Goal: Communication & Community: Answer question/provide support

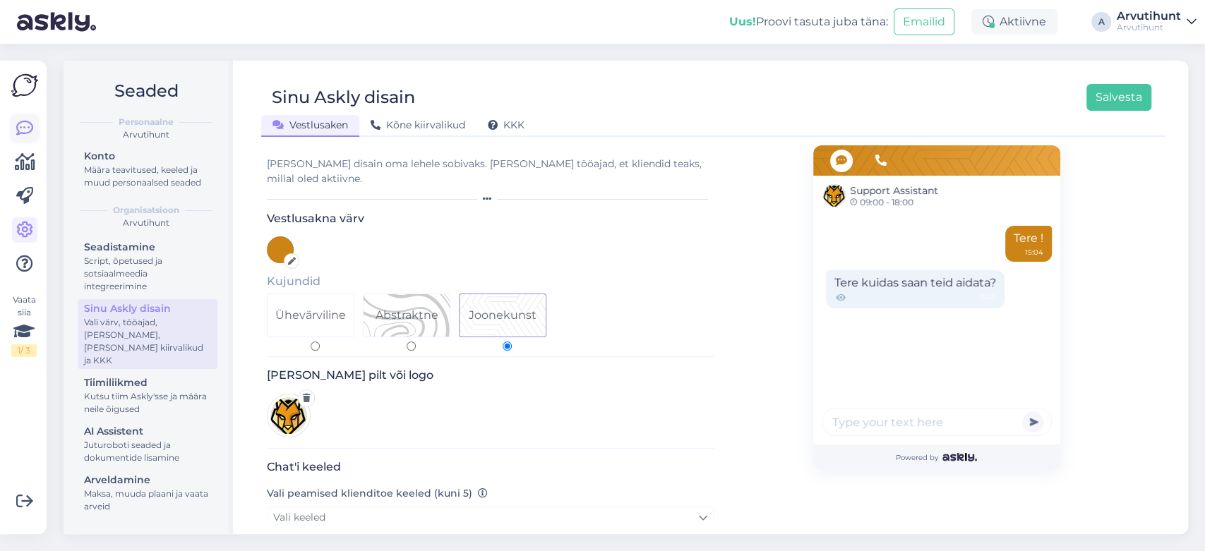
click at [32, 123] on icon at bounding box center [24, 128] width 17 height 17
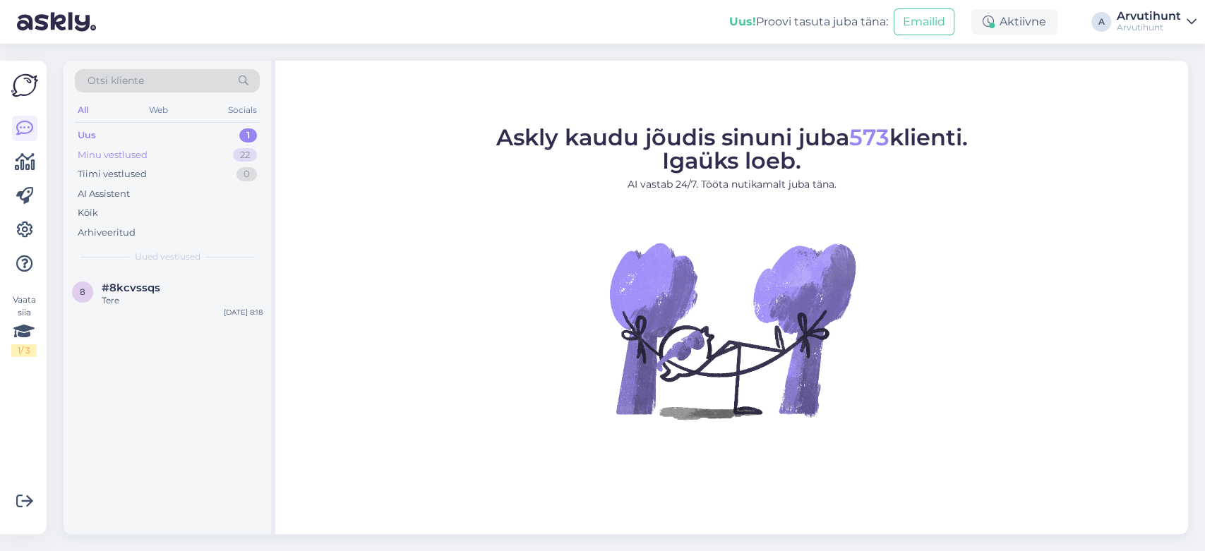
click at [123, 152] on div "Minu vestlused" at bounding box center [113, 155] width 70 height 14
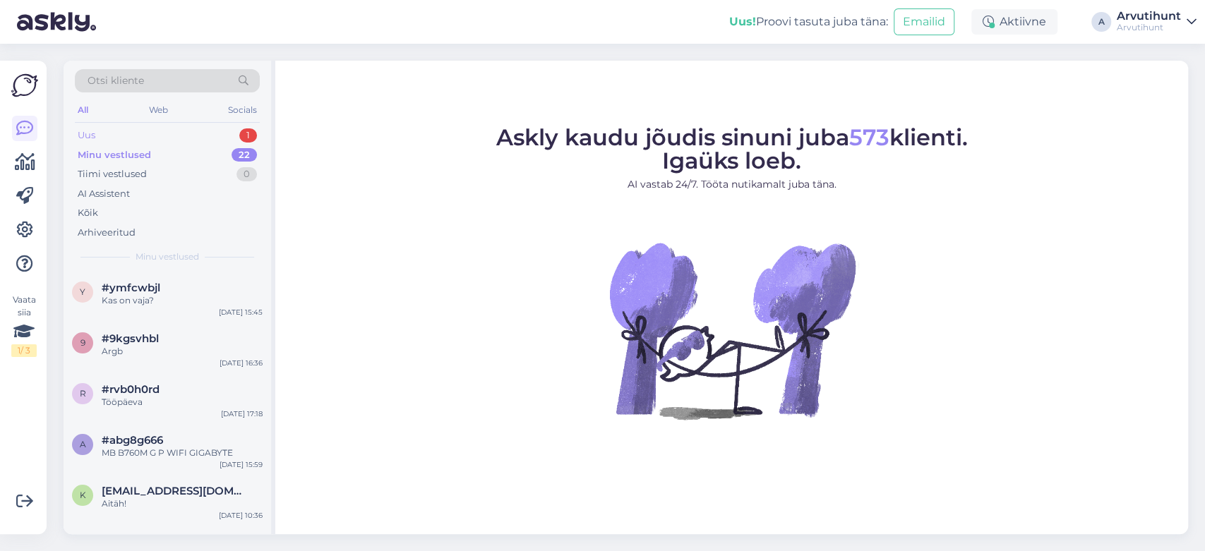
click at [131, 132] on div "Uus 1" at bounding box center [167, 136] width 185 height 20
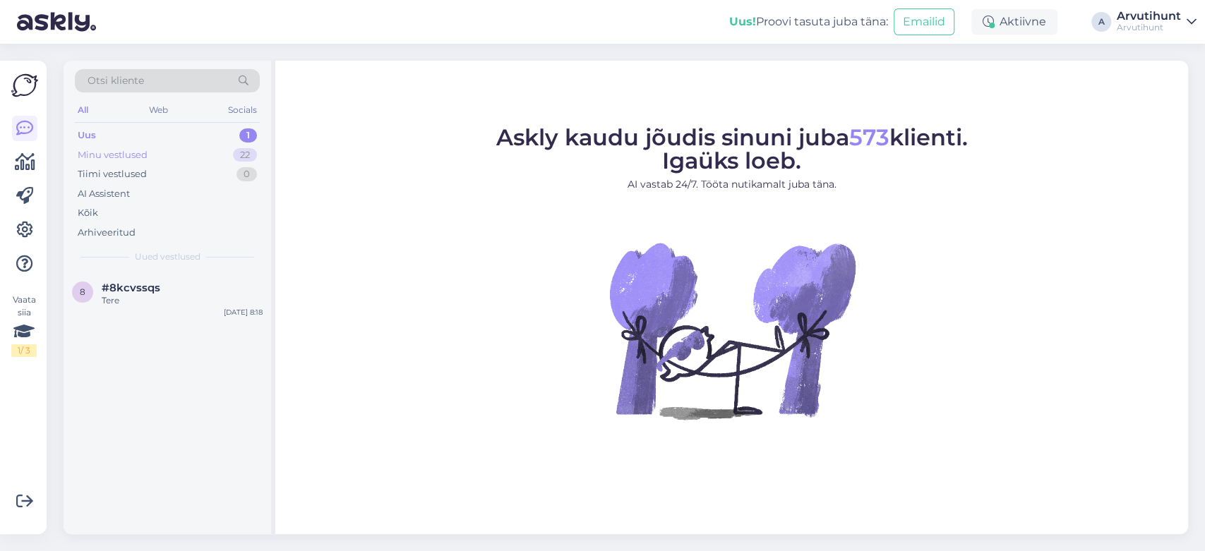
click at [119, 148] on div "Minu vestlused" at bounding box center [113, 155] width 70 height 14
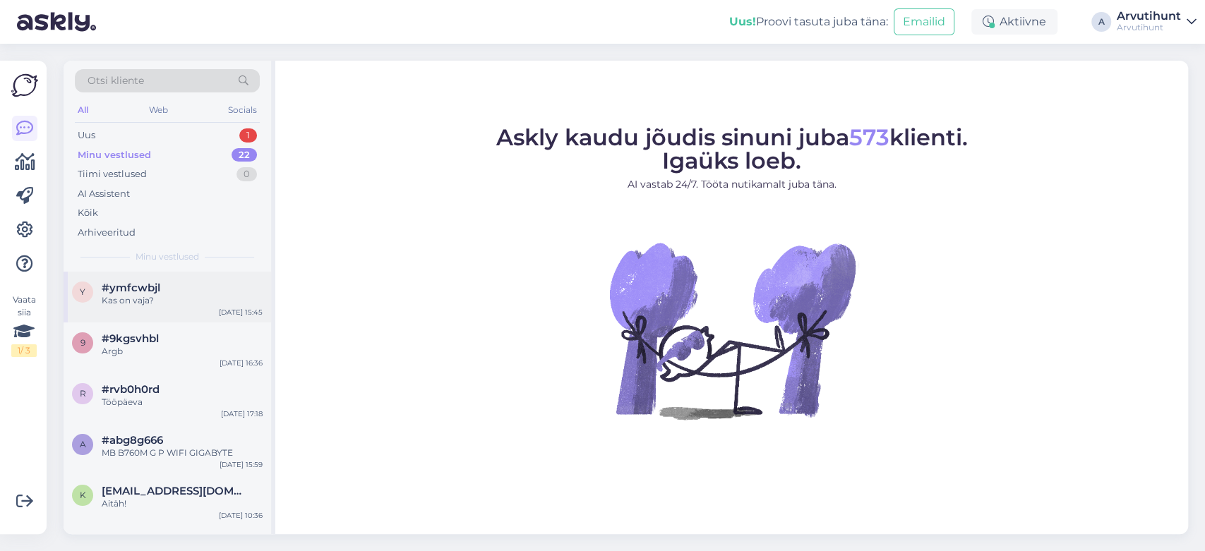
click at [143, 299] on div "Kas on vaja?" at bounding box center [182, 300] width 161 height 13
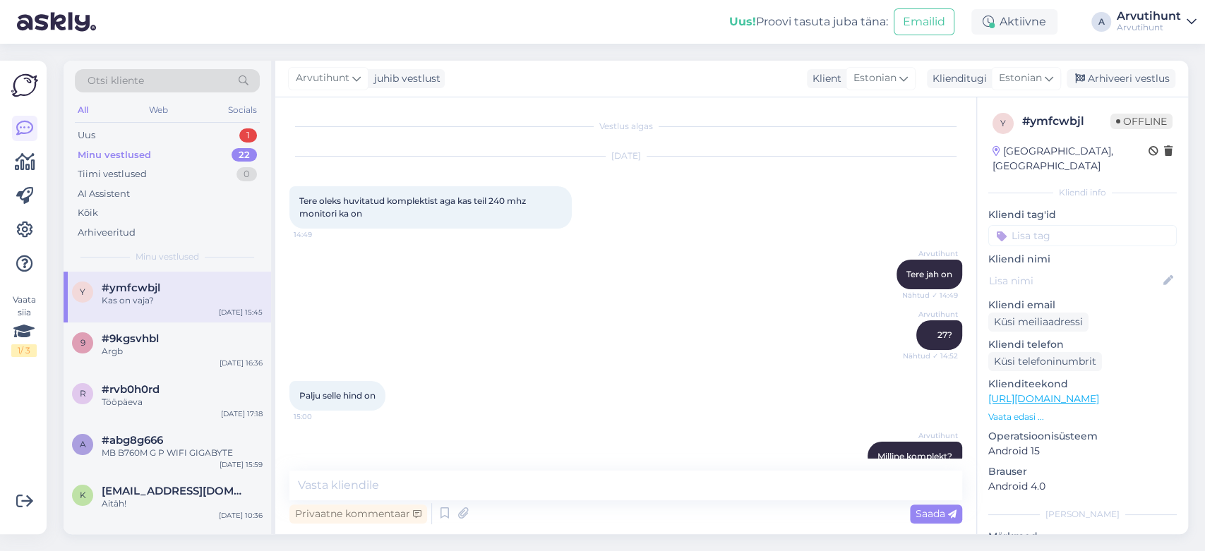
scroll to position [868, 0]
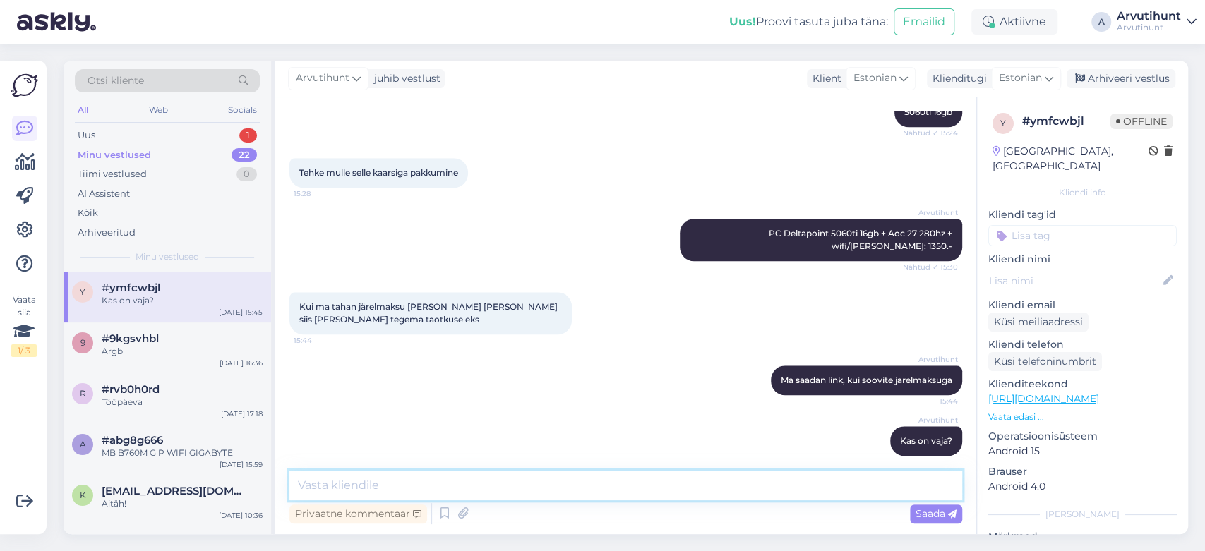
click at [493, 479] on textarea at bounding box center [625, 486] width 673 height 30
paste textarea "[URL][DOMAIN_NAME]"
type textarea "[URL][DOMAIN_NAME]"
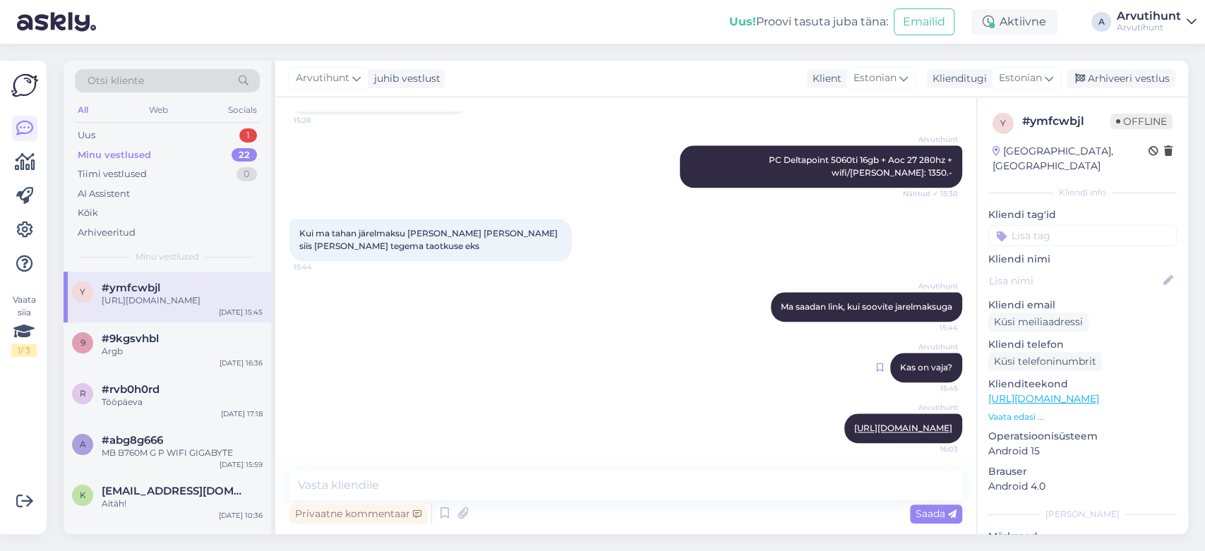
drag, startPoint x: 918, startPoint y: 360, endPoint x: 867, endPoint y: 355, distance: 50.4
click at [877, 364] on icon at bounding box center [880, 368] width 6 height 8
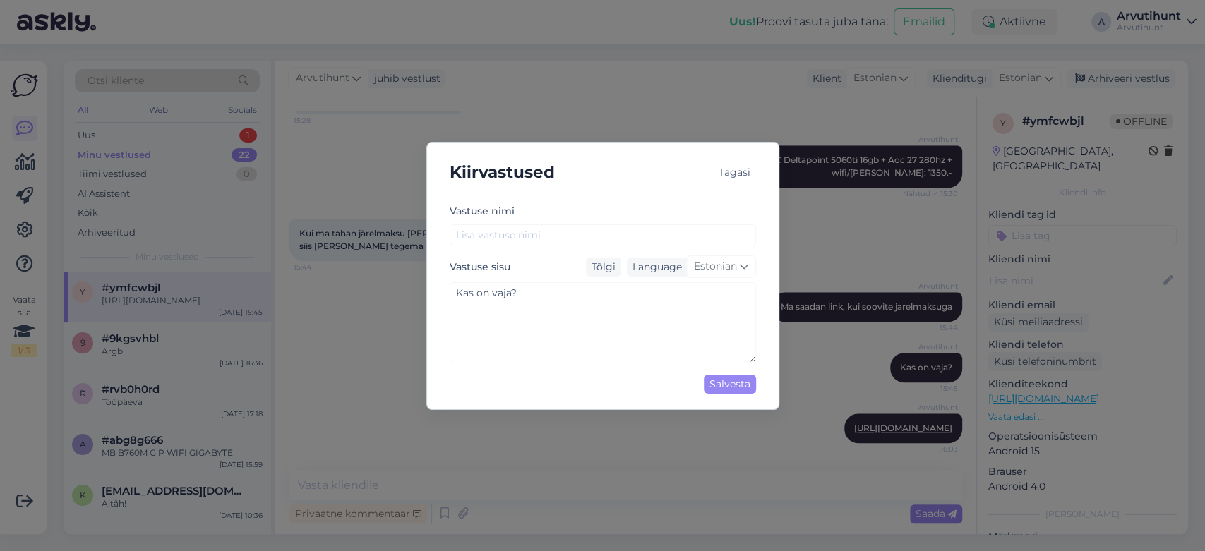
click at [735, 173] on div "Tagasi" at bounding box center [734, 172] width 43 height 19
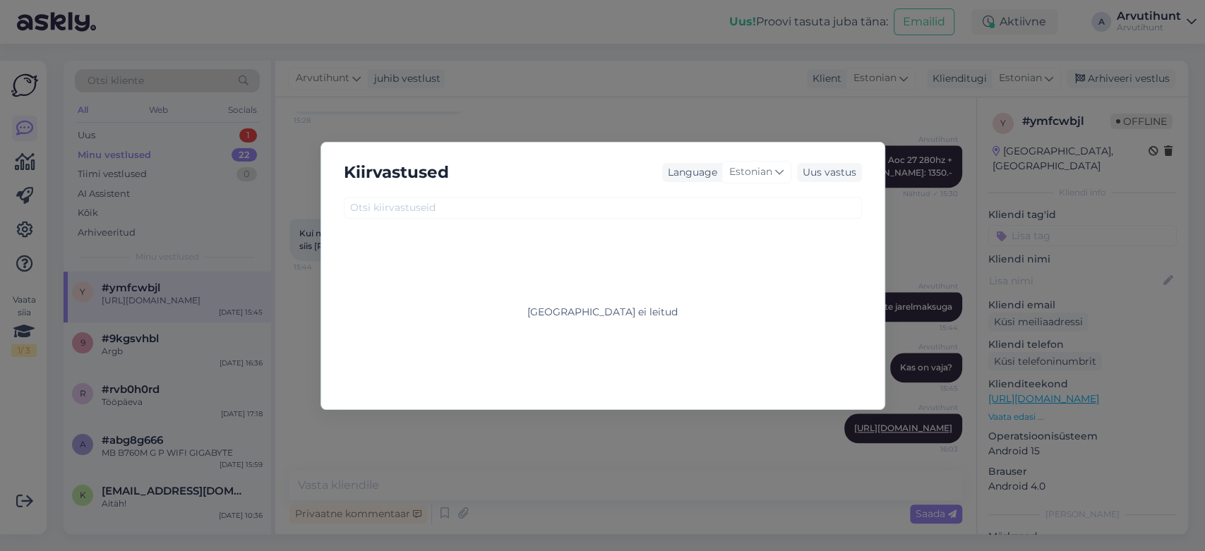
click at [923, 236] on div "Kiirvastused Language Estonian Uus vastus [GEOGRAPHIC_DATA] ei leitud" at bounding box center [602, 275] width 1205 height 551
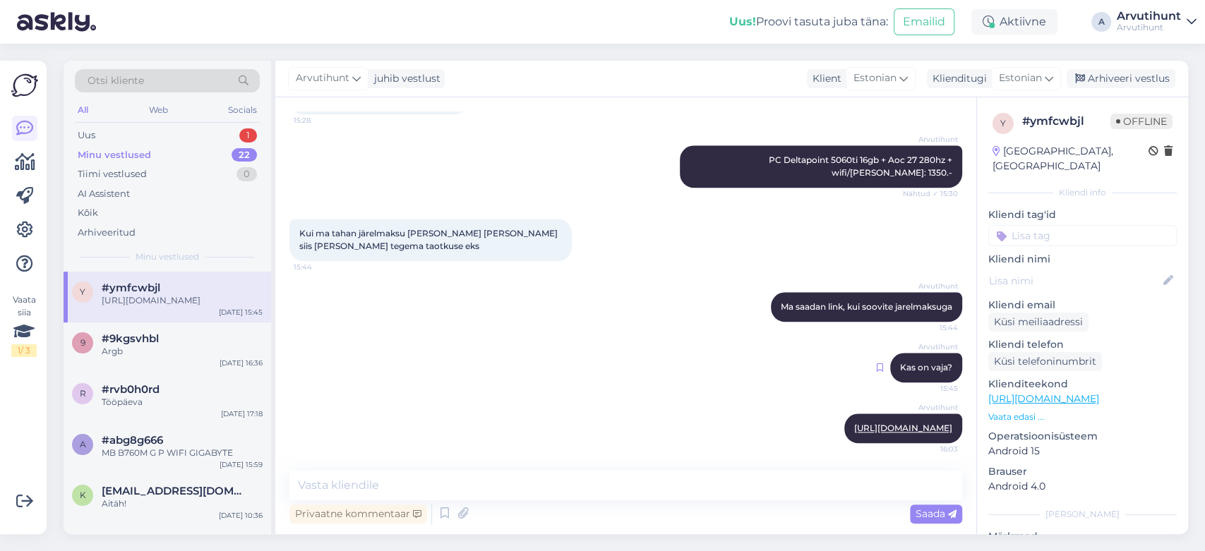
drag, startPoint x: 927, startPoint y: 355, endPoint x: 867, endPoint y: 352, distance: 59.4
click at [877, 364] on icon at bounding box center [880, 368] width 6 height 8
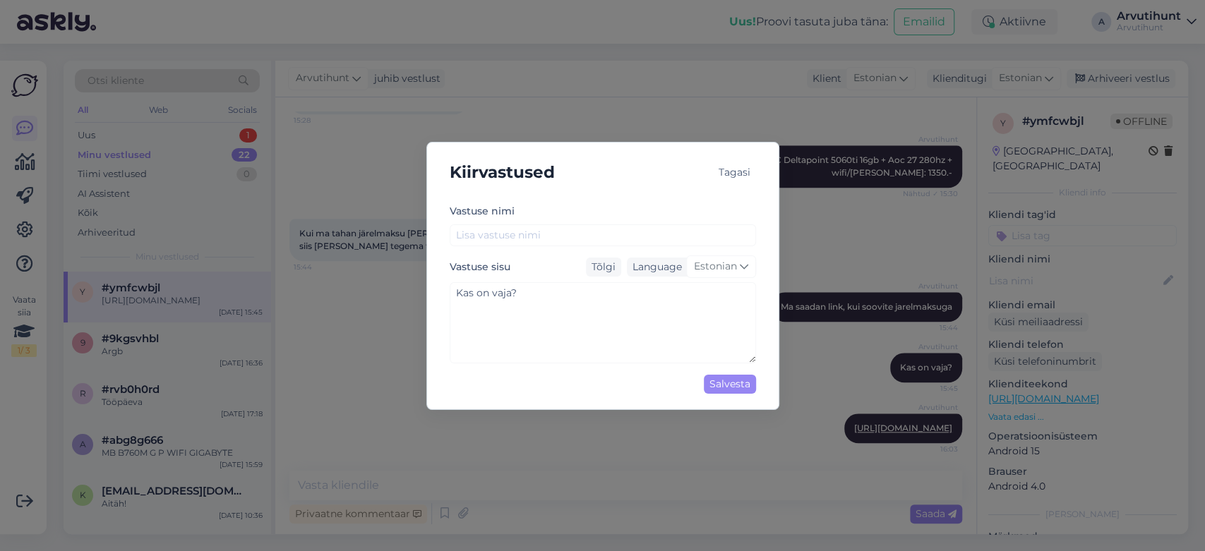
click at [735, 177] on div "Tagasi" at bounding box center [734, 172] width 43 height 19
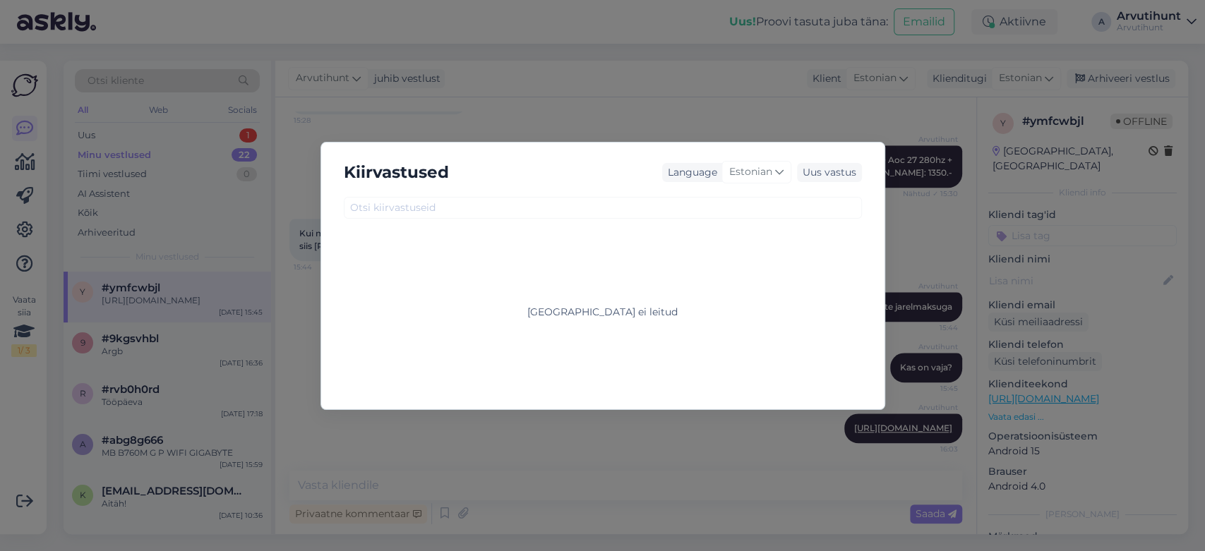
click at [920, 244] on div "Kiirvastused Language Estonian Uus vastus [GEOGRAPHIC_DATA] ei leitud" at bounding box center [602, 275] width 1205 height 551
